Goal: Transaction & Acquisition: Obtain resource

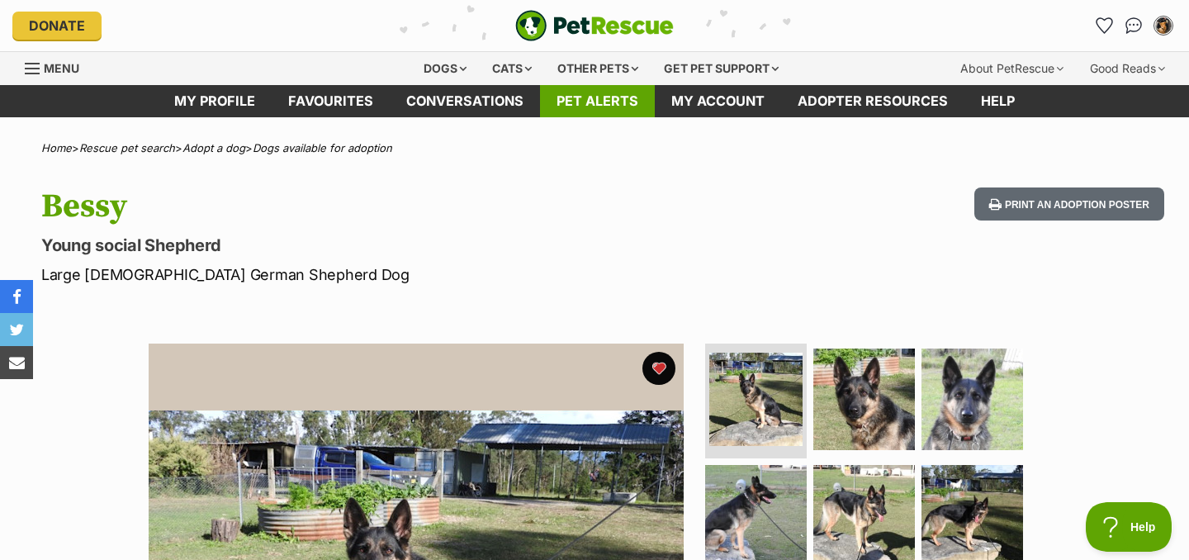
click at [623, 100] on link "Pet alerts" at bounding box center [597, 101] width 115 height 32
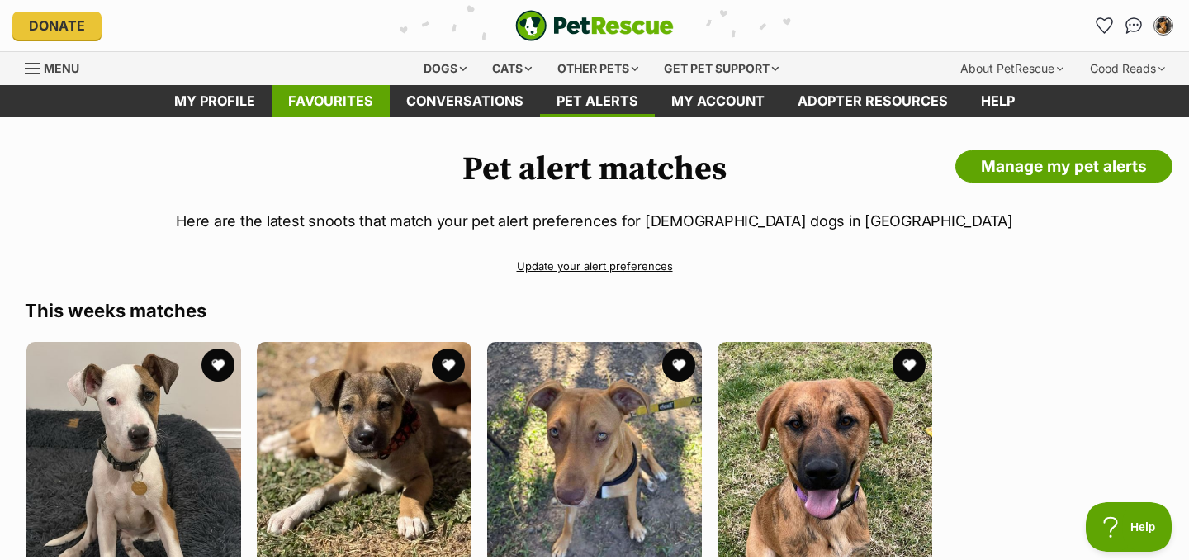
click at [310, 95] on link "Favourites" at bounding box center [331, 101] width 118 height 32
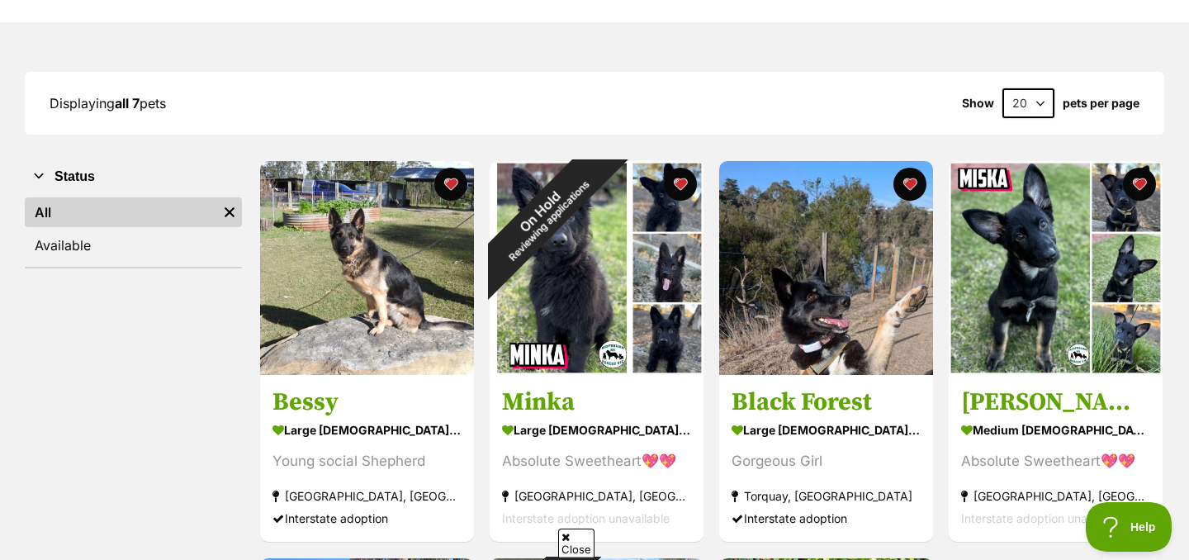
scroll to position [180, 0]
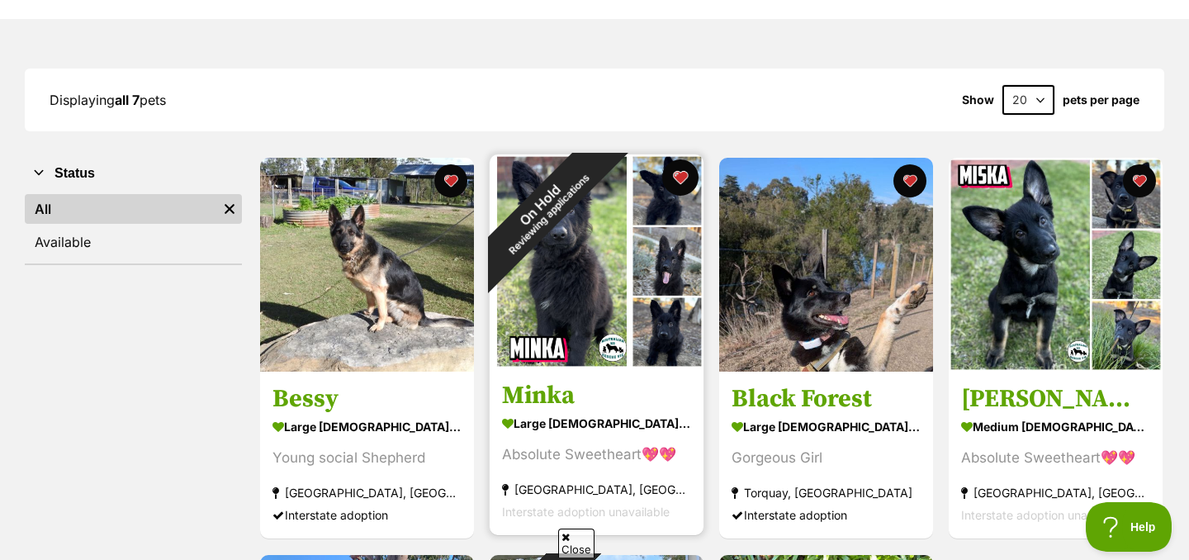
click at [683, 183] on button "favourite" at bounding box center [680, 177] width 36 height 36
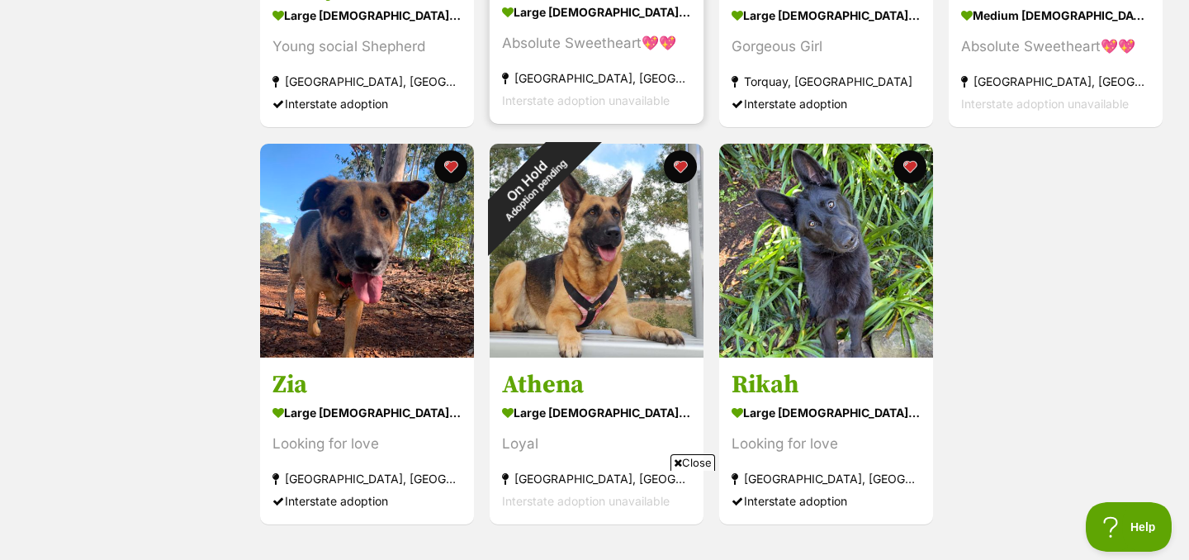
scroll to position [599, 0]
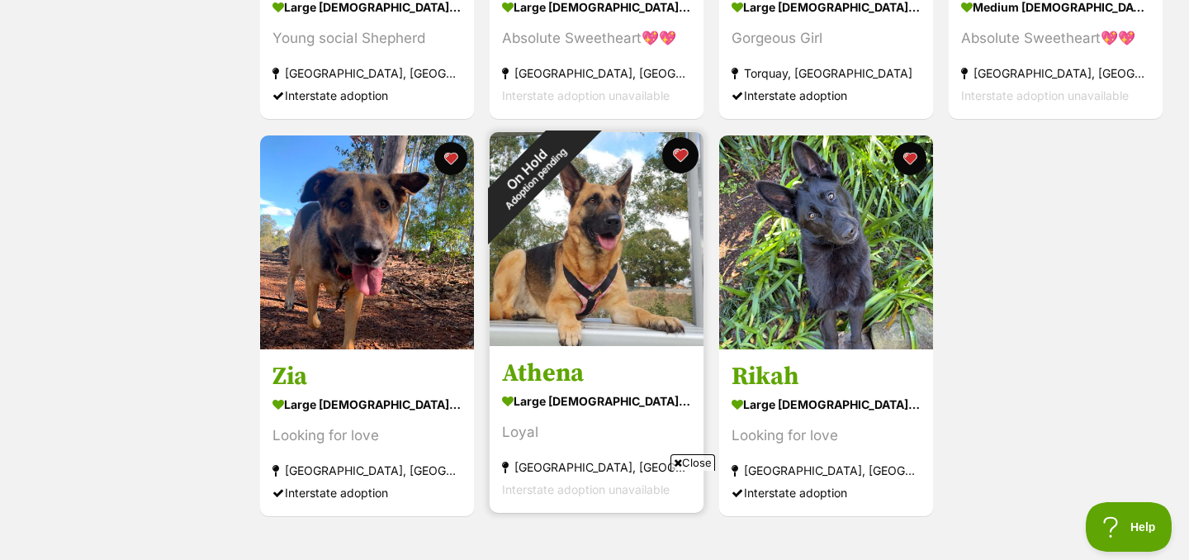
click at [682, 159] on button "favourite" at bounding box center [680, 155] width 36 height 36
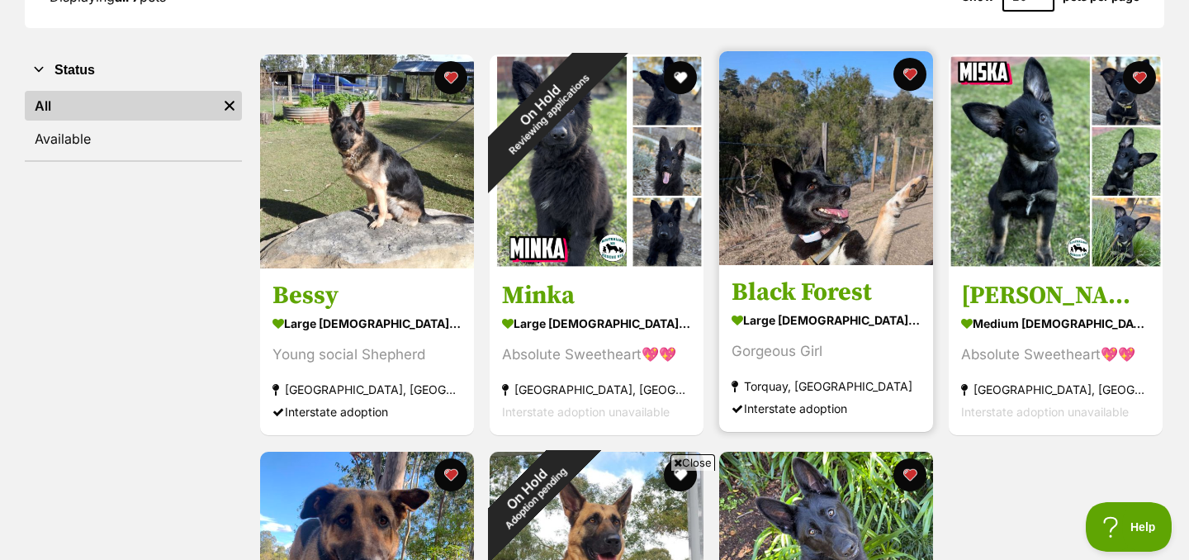
scroll to position [281, 0]
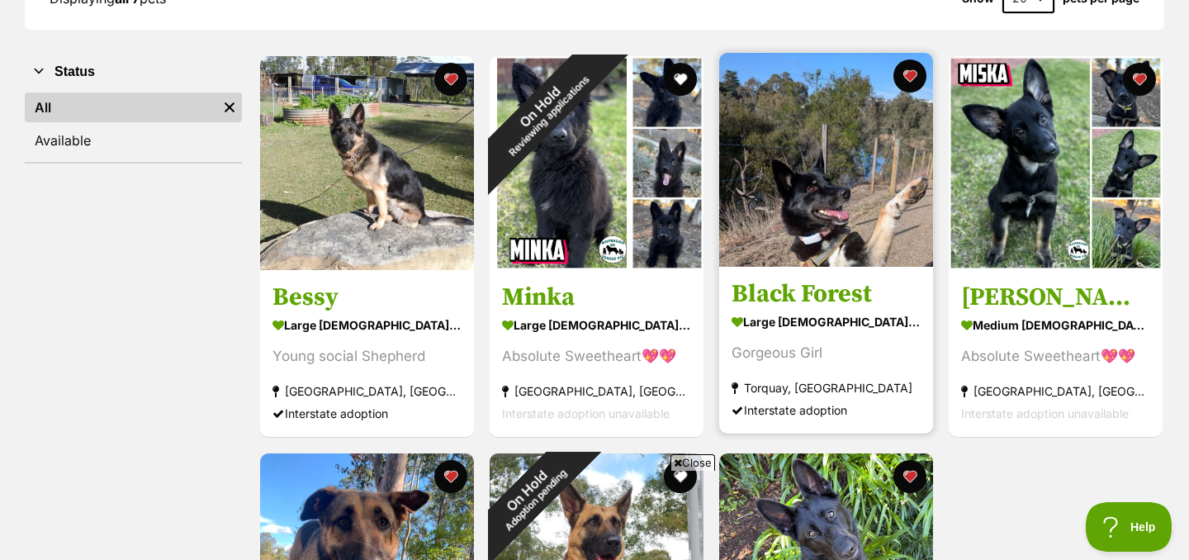
click at [840, 116] on img at bounding box center [826, 160] width 214 height 214
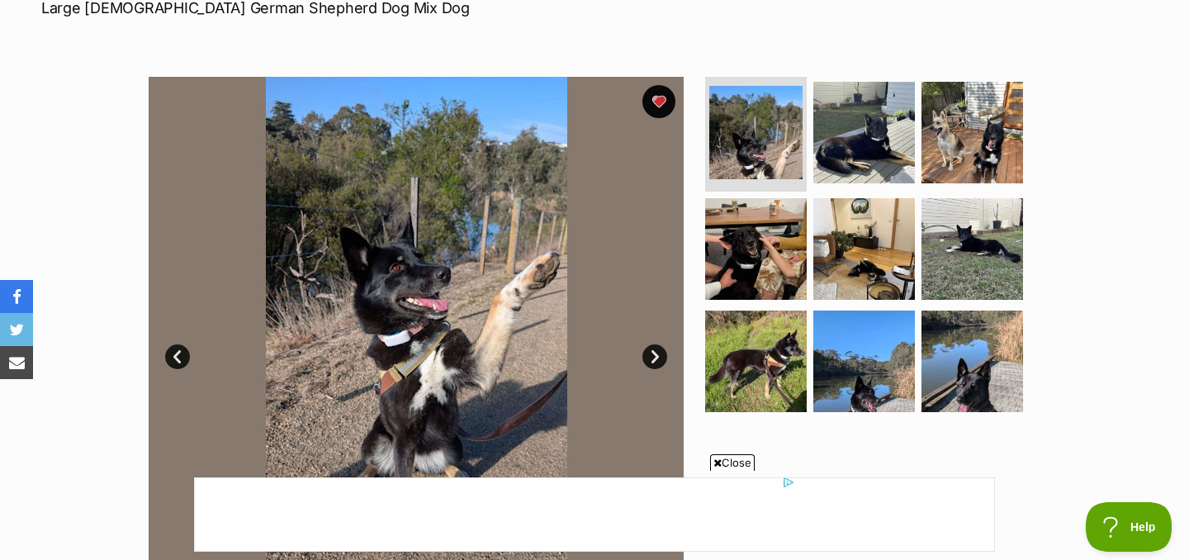
scroll to position [267, 0]
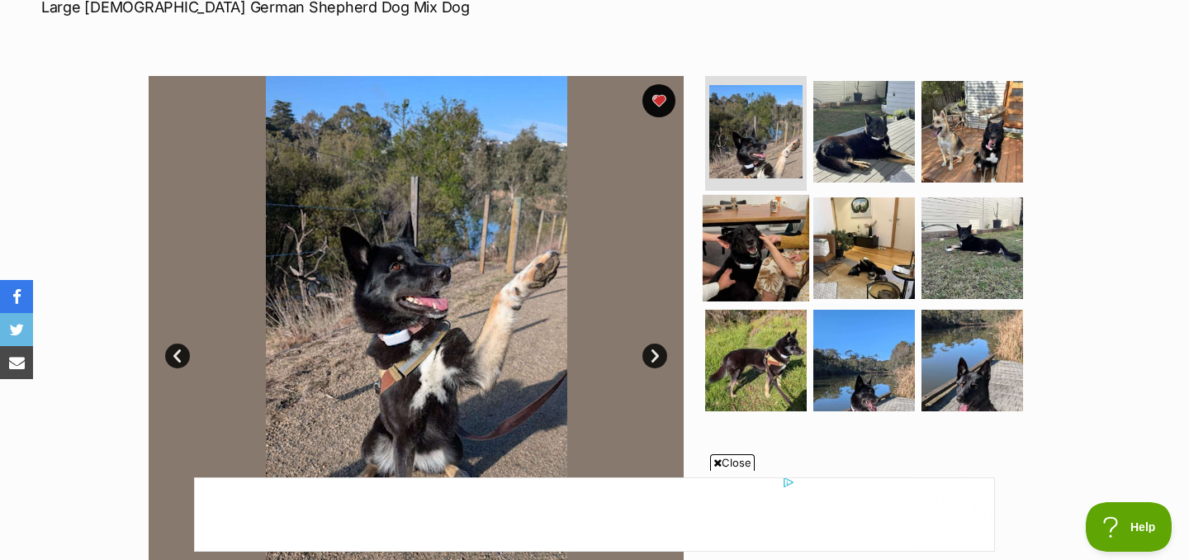
click at [776, 251] on img at bounding box center [755, 248] width 106 height 106
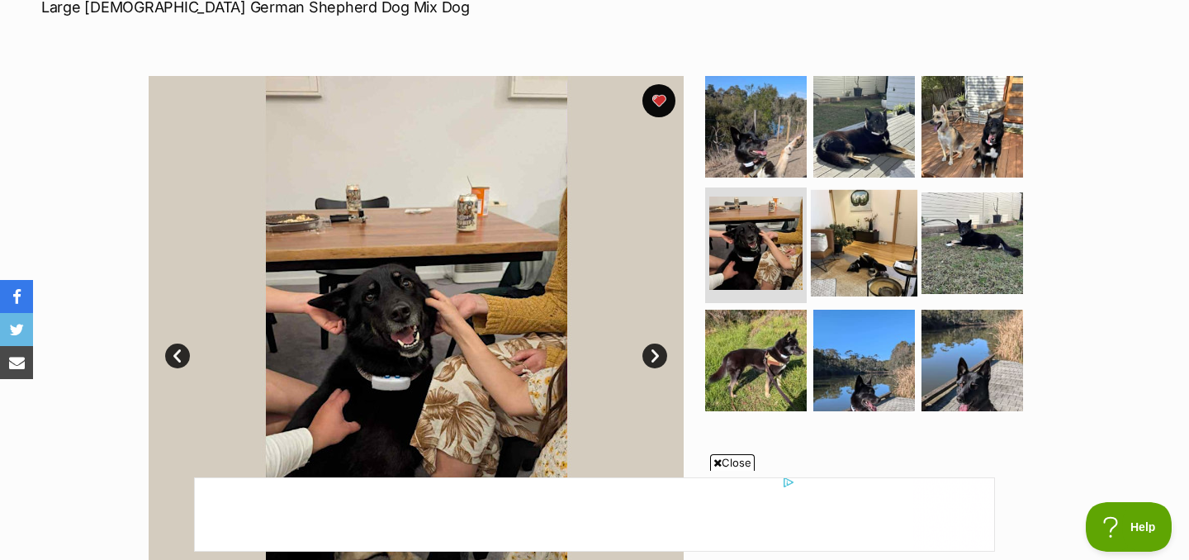
click at [840, 243] on img at bounding box center [864, 243] width 106 height 106
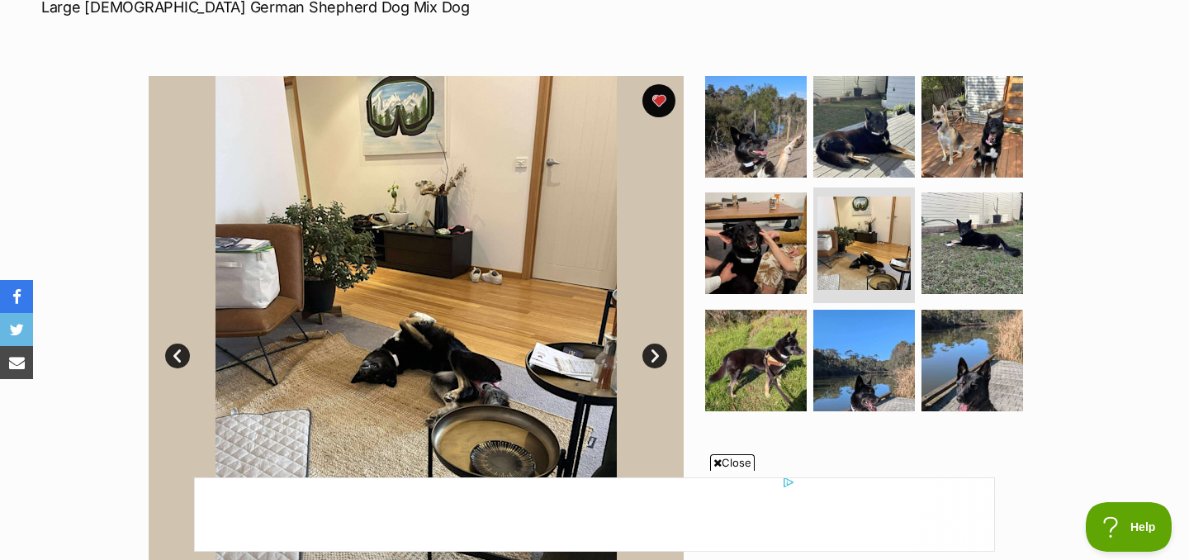
click at [916, 249] on ul at bounding box center [871, 249] width 338 height 346
click at [961, 243] on img at bounding box center [972, 243] width 106 height 106
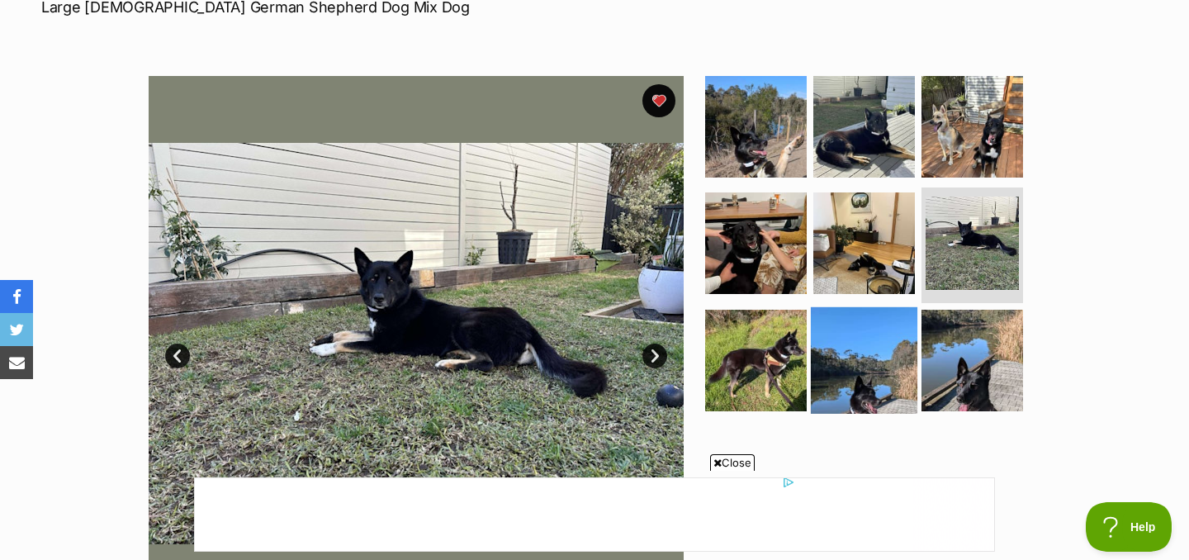
click at [811, 346] on img at bounding box center [864, 360] width 106 height 106
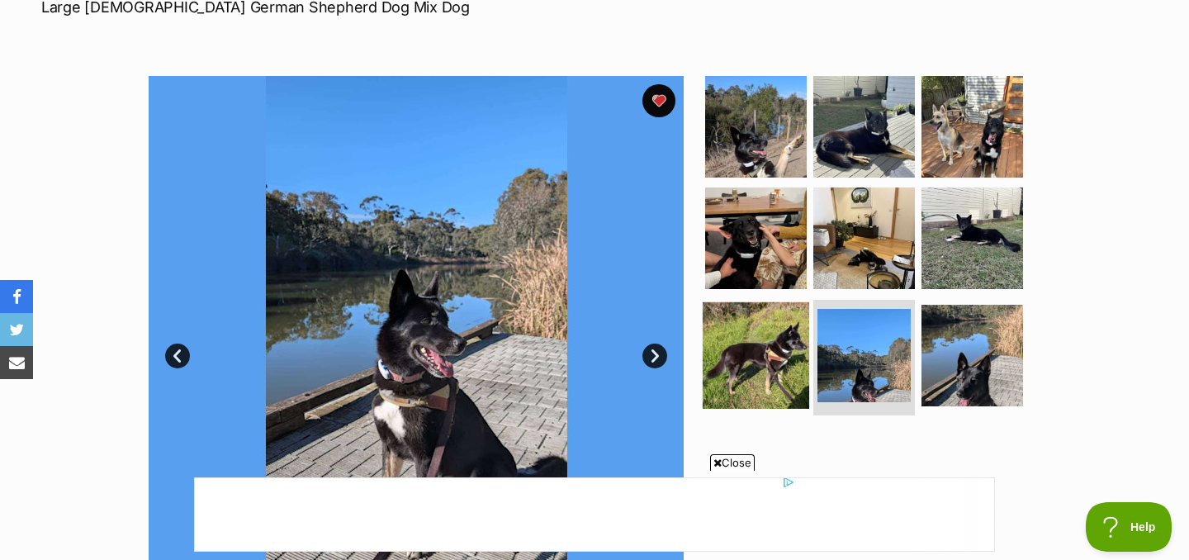
click at [792, 345] on img at bounding box center [755, 355] width 106 height 106
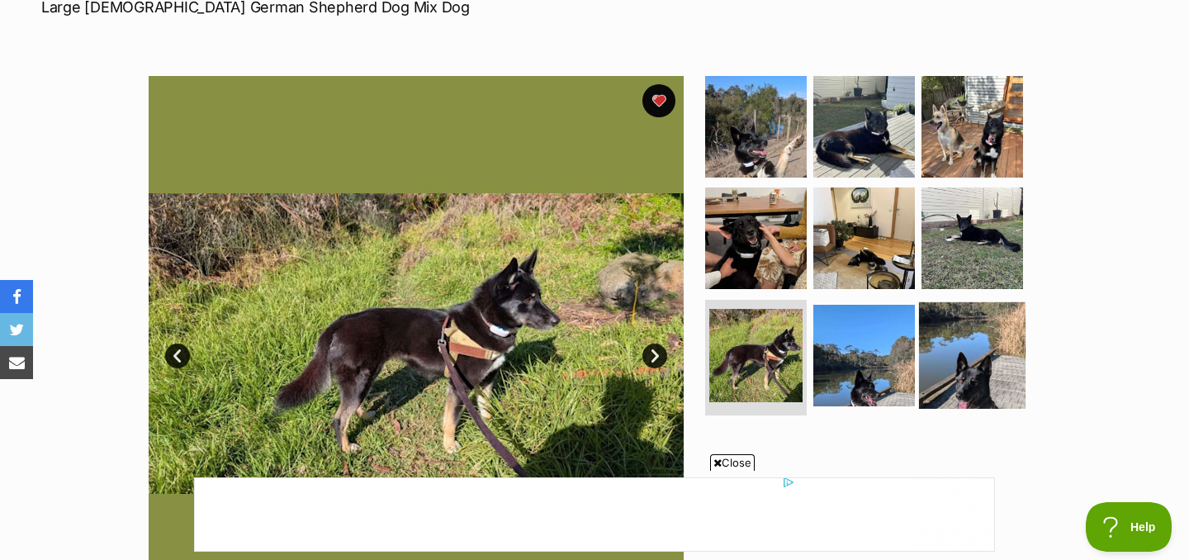
click at [949, 348] on img at bounding box center [972, 355] width 106 height 106
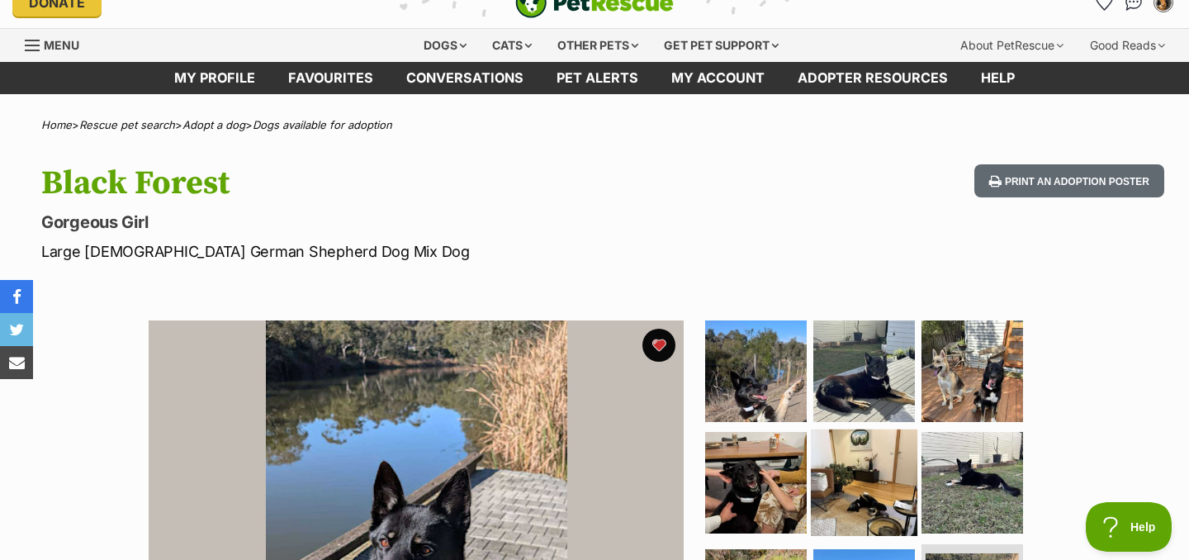
scroll to position [0, 0]
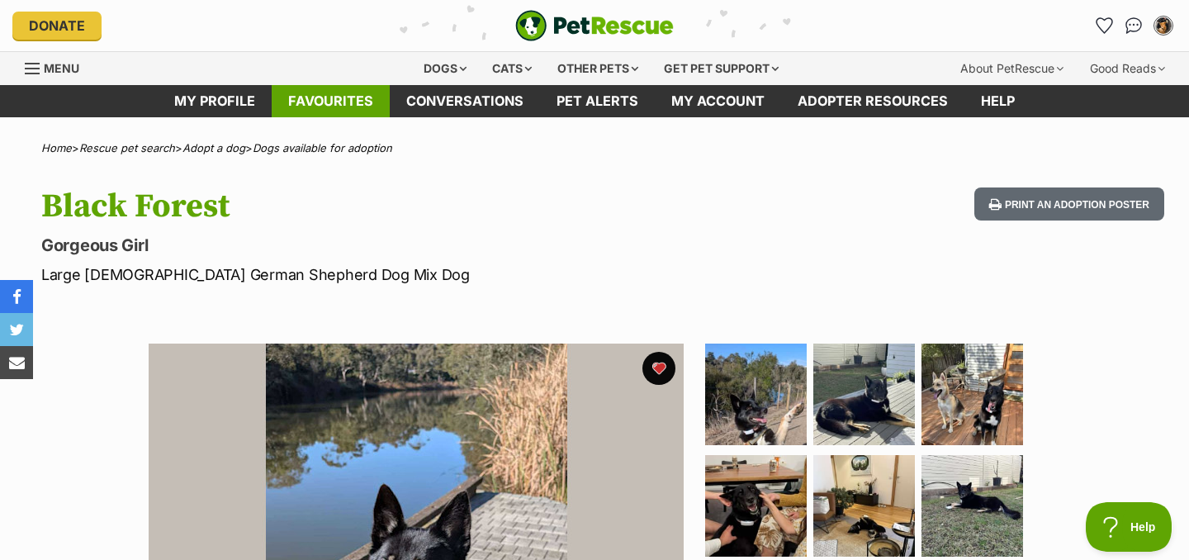
click at [343, 105] on link "Favourites" at bounding box center [331, 101] width 118 height 32
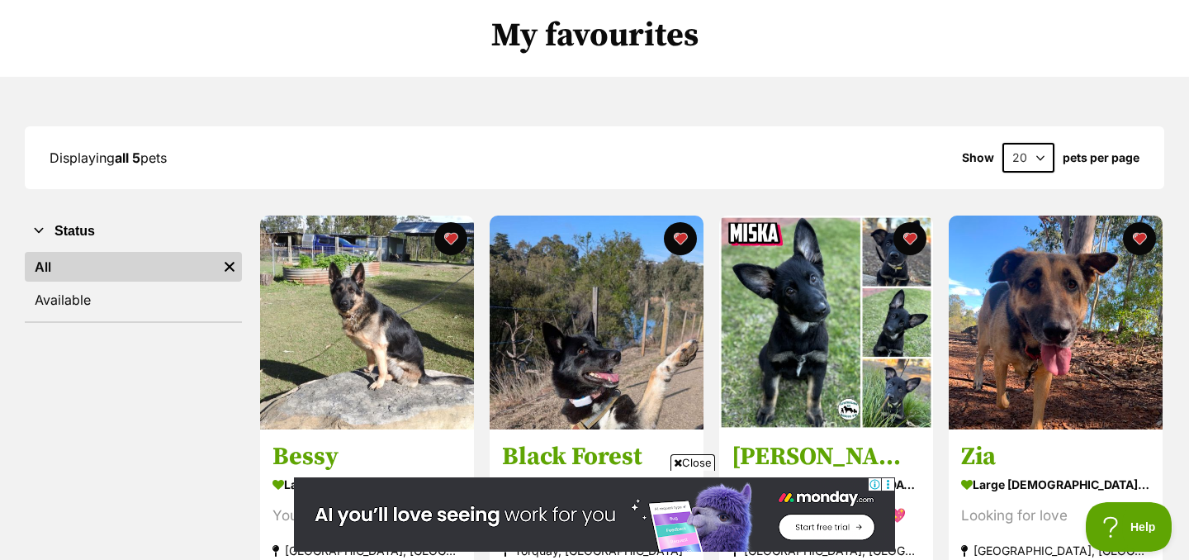
scroll to position [125, 0]
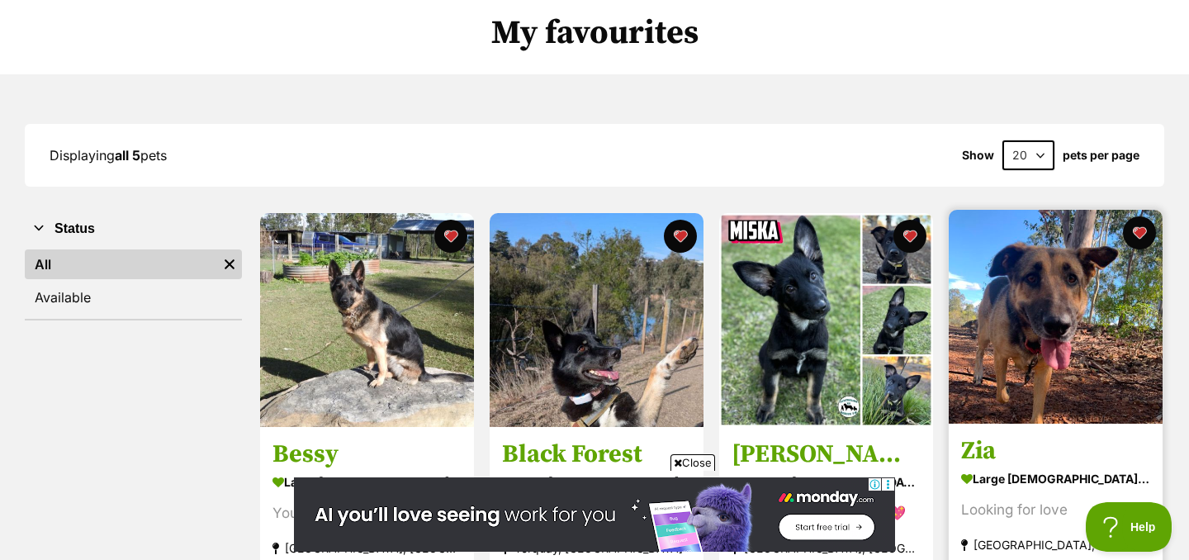
click at [1064, 318] on img at bounding box center [1055, 317] width 214 height 214
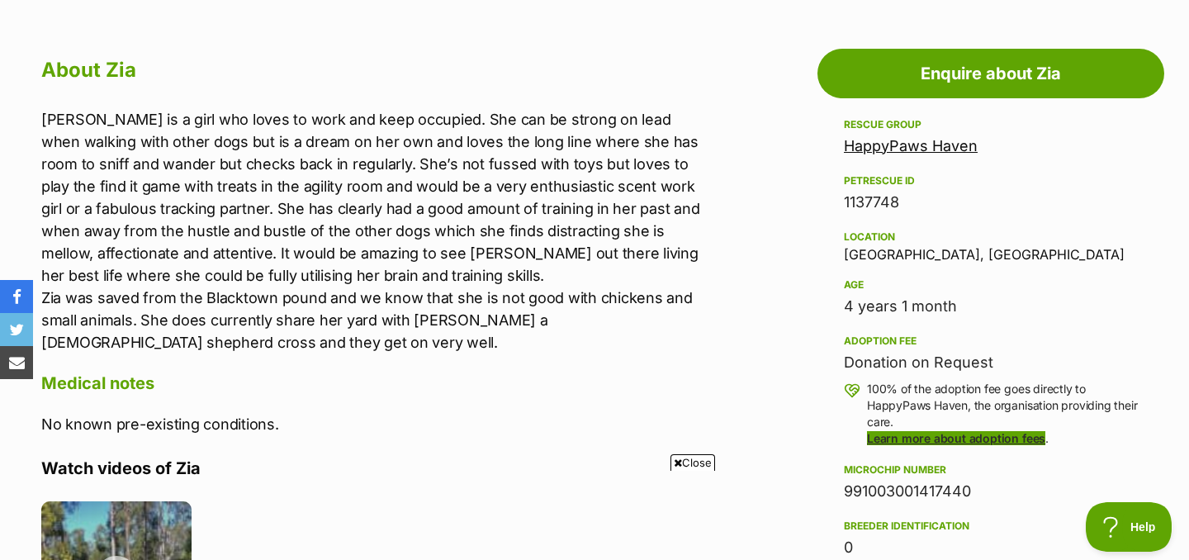
click at [1011, 441] on link "Learn more about adoption fees" at bounding box center [956, 438] width 178 height 14
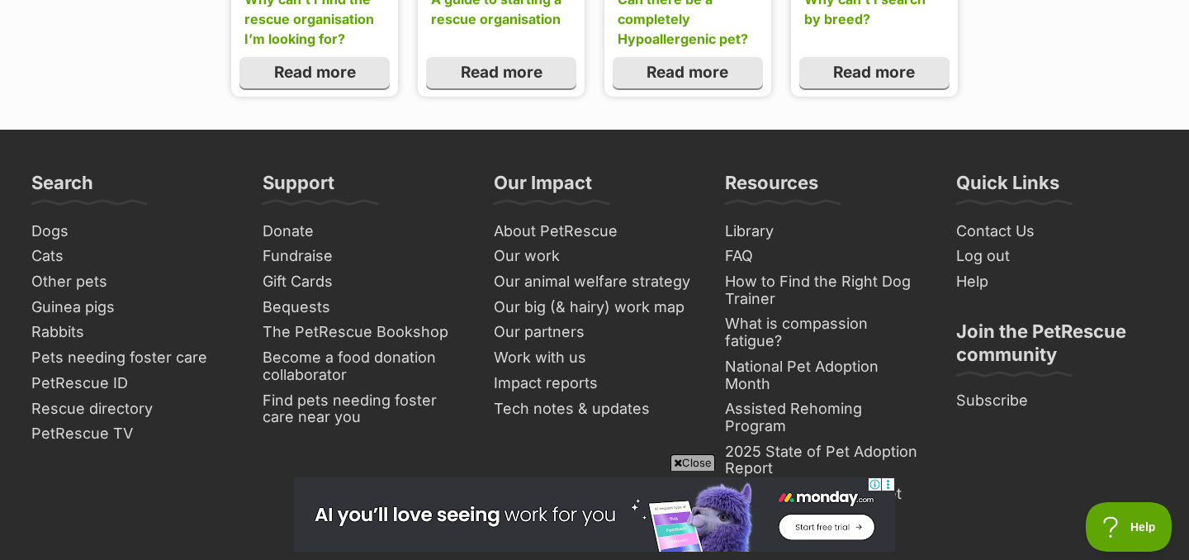
scroll to position [2195, 0]
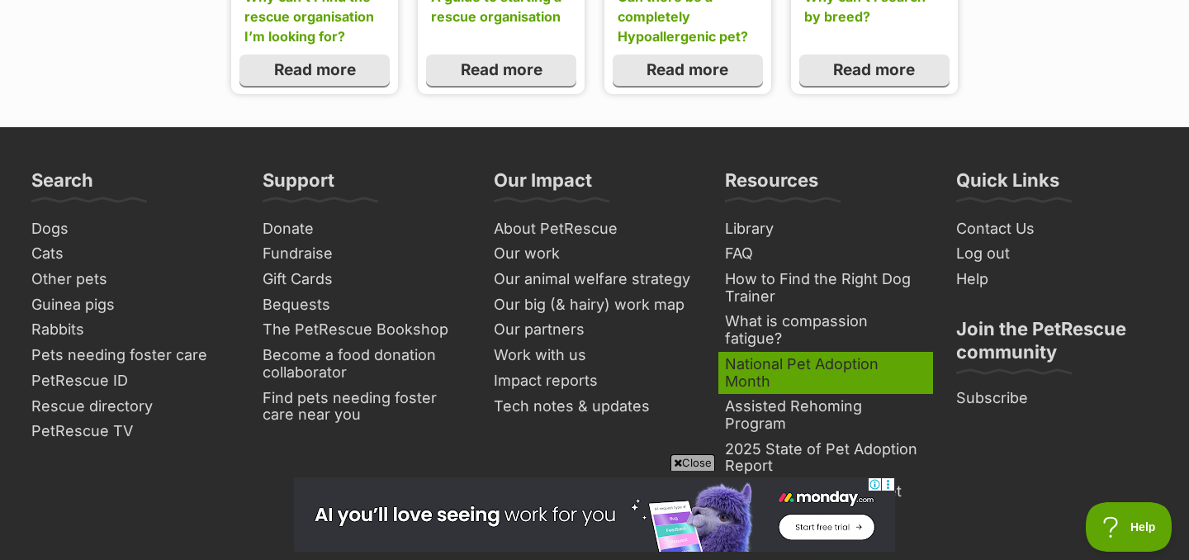
click at [782, 352] on link "National Pet Adoption Month" at bounding box center [825, 373] width 215 height 42
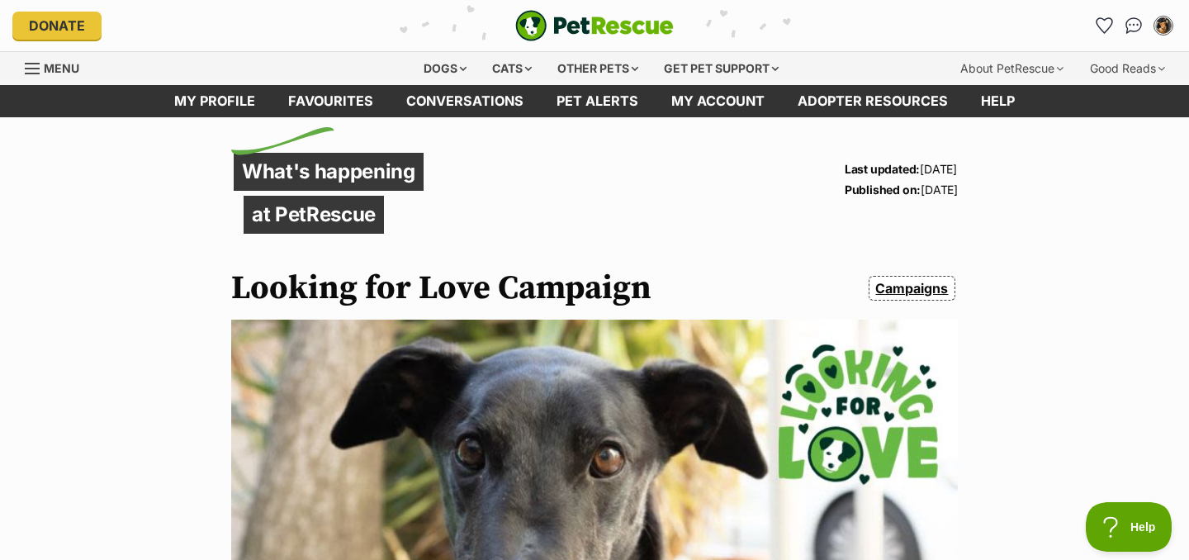
click at [551, 21] on img "PetRescue" at bounding box center [594, 25] width 158 height 31
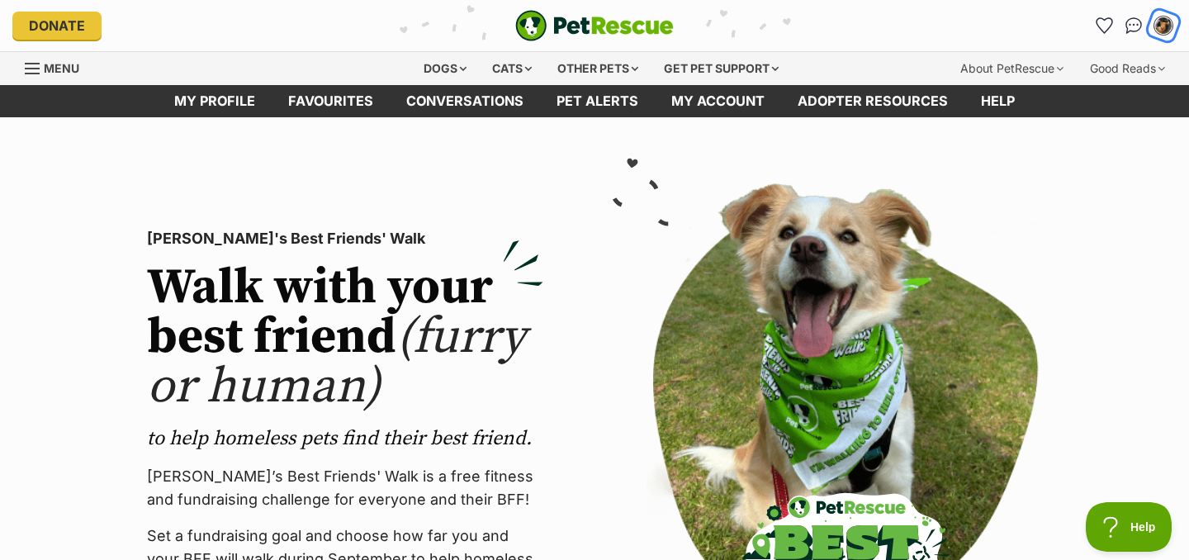
click at [1170, 21] on div "My account" at bounding box center [1164, 26] width 26 height 26
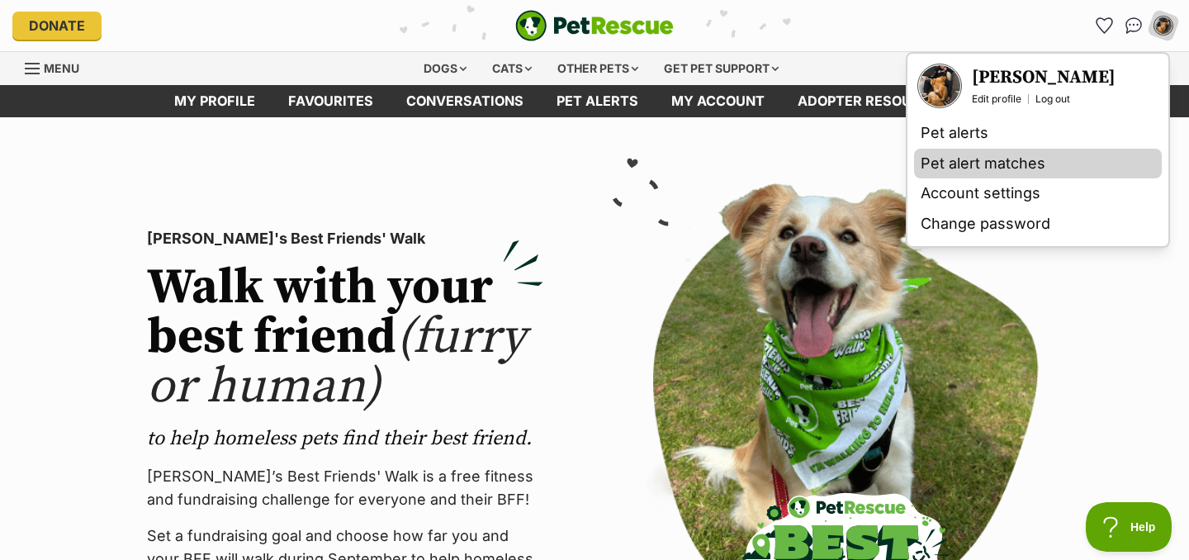
click at [1019, 158] on link "Pet alert matches" at bounding box center [1038, 164] width 248 height 31
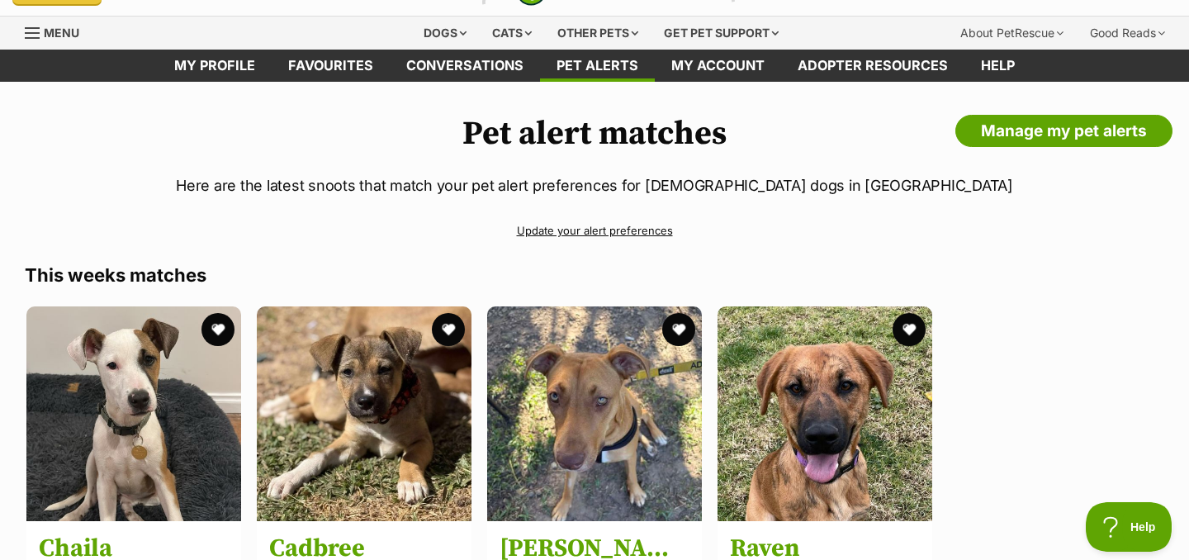
scroll to position [3, 0]
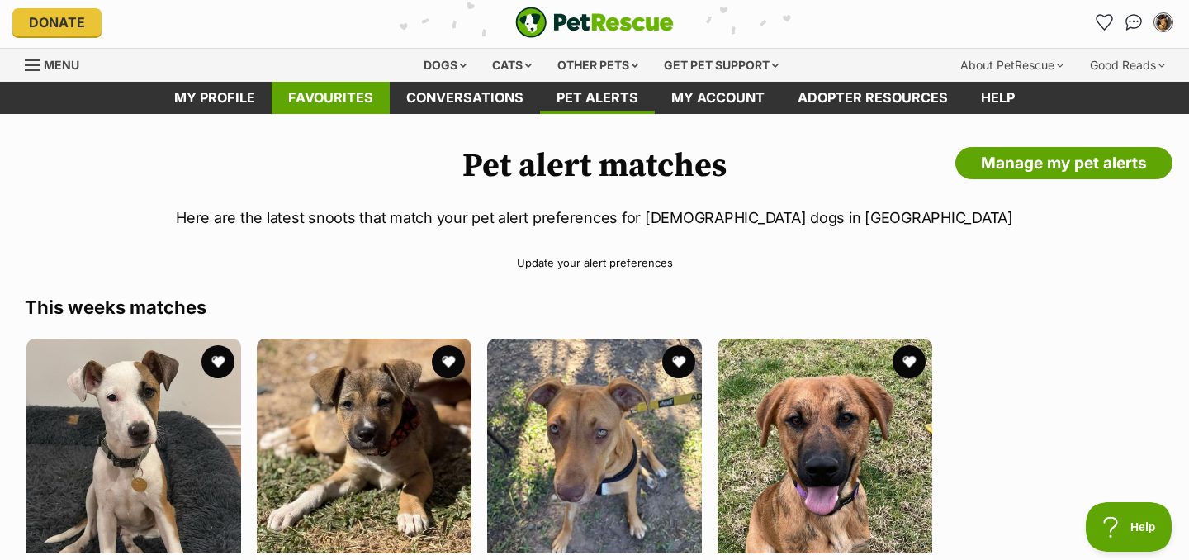
click at [355, 105] on link "Favourites" at bounding box center [331, 98] width 118 height 32
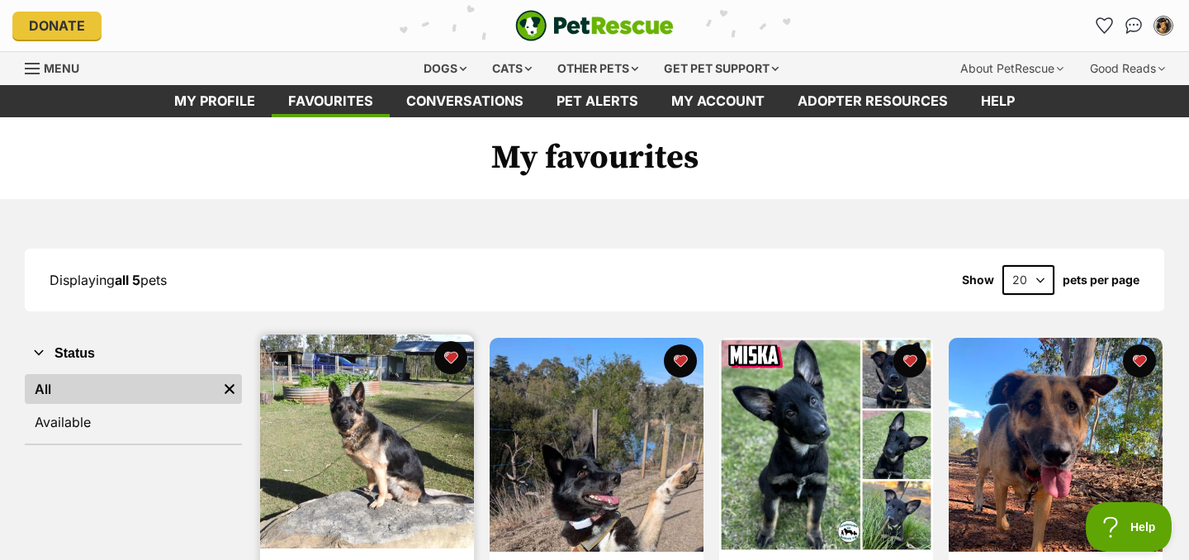
click at [401, 442] on img at bounding box center [367, 441] width 214 height 214
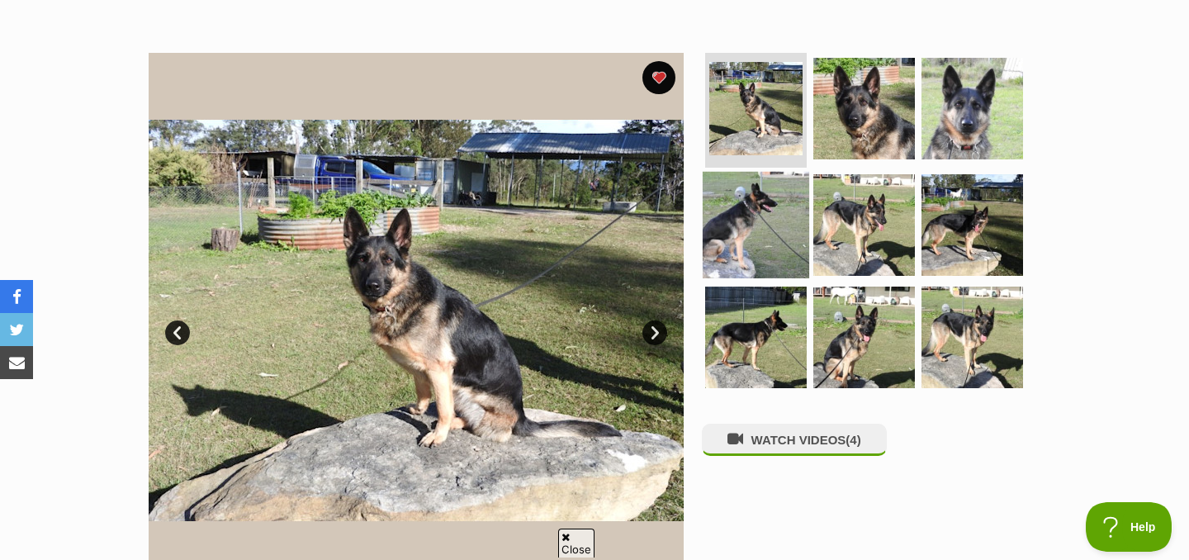
click at [748, 206] on img at bounding box center [755, 225] width 106 height 106
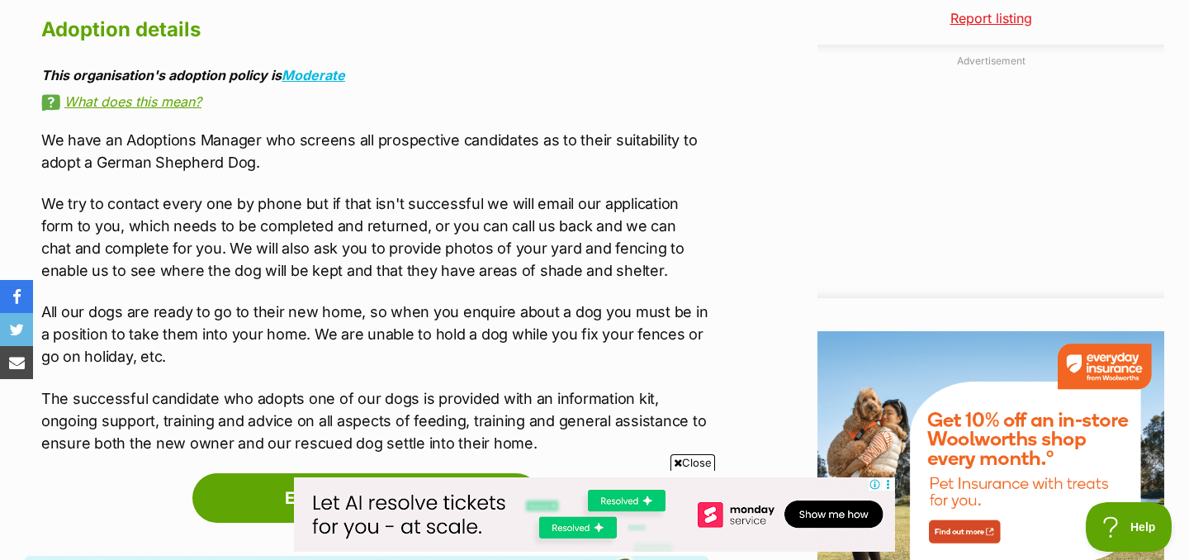
scroll to position [1992, 0]
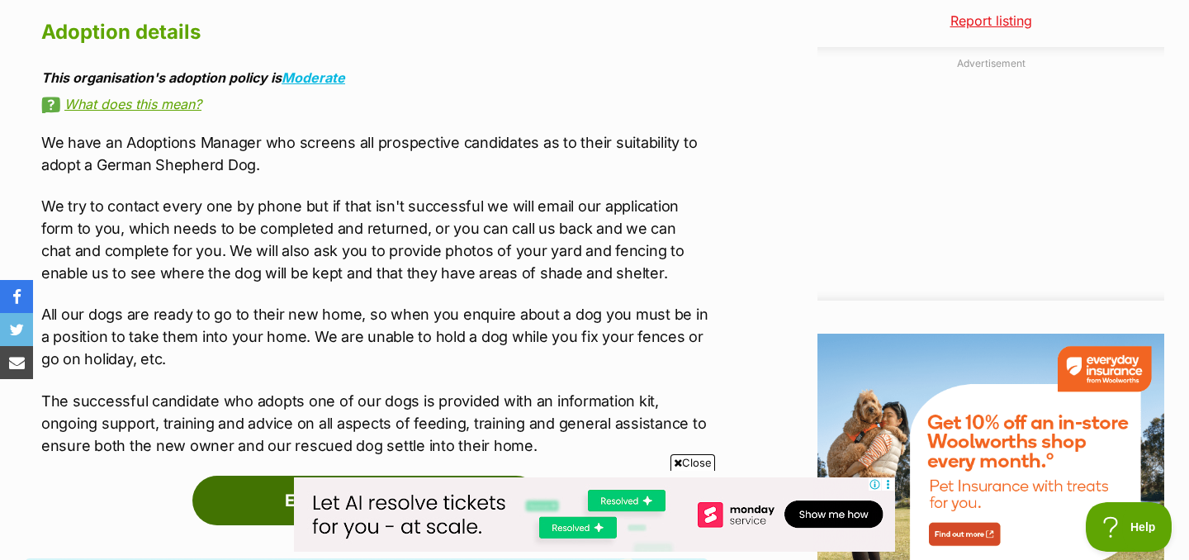
click at [507, 475] on link "Enquire about Bessy" at bounding box center [366, 500] width 348 height 50
